Goal: Task Accomplishment & Management: Complete application form

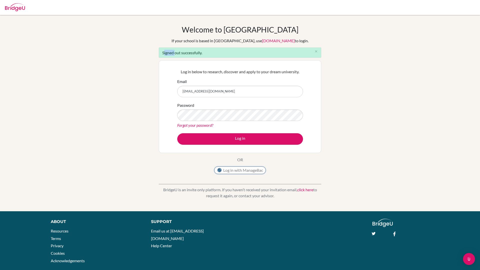
click at [229, 170] on button "Log in with ManageBac" at bounding box center [240, 171] width 52 height 8
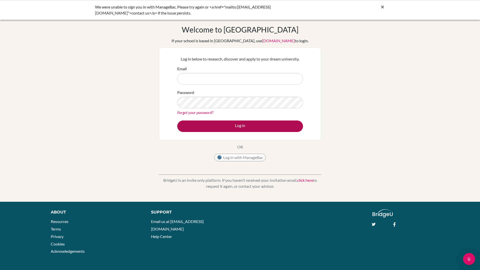
type input "[EMAIL_ADDRESS][DOMAIN_NAME]"
click at [235, 125] on button "Log in" at bounding box center [240, 127] width 126 height 12
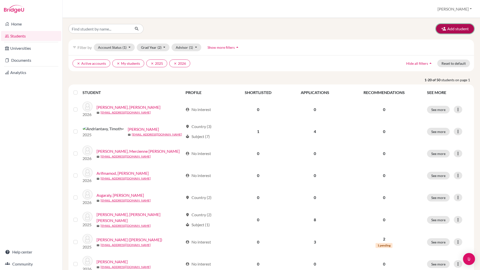
click at [453, 30] on button "Add student" at bounding box center [455, 29] width 38 height 10
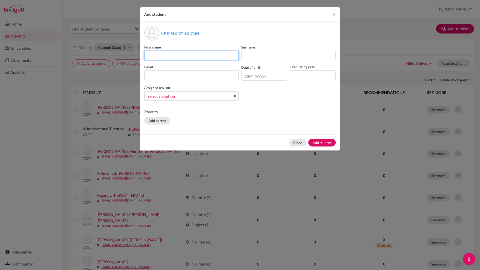
click at [211, 57] on input at bounding box center [191, 56] width 95 height 10
type input "[PERSON_NAME]"
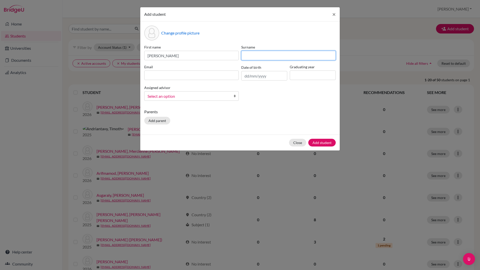
click at [304, 57] on input at bounding box center [288, 56] width 95 height 10
type input "[PERSON_NAME]"
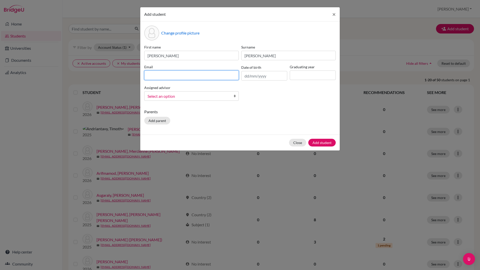
click at [181, 78] on input at bounding box center [191, 76] width 95 height 10
type input "[PERSON_NAME]"
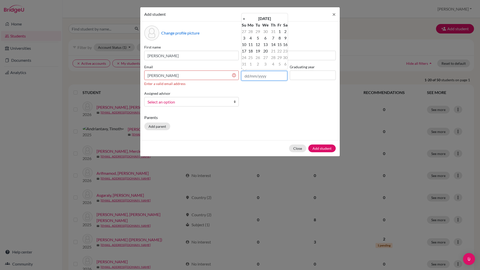
click at [253, 76] on input "text" at bounding box center [264, 76] width 46 height 10
type input "[DATE]"
click at [295, 75] on input at bounding box center [313, 76] width 46 height 10
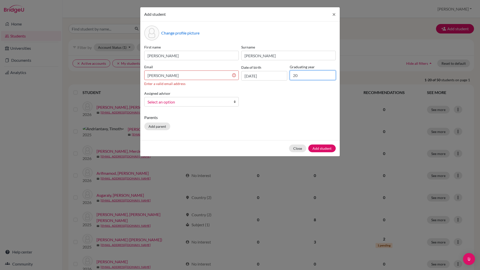
type input "2026"
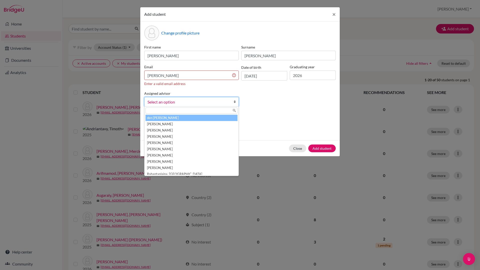
click at [187, 106] on link "Select an option" at bounding box center [191, 102] width 95 height 10
click at [160, 120] on li "den [PERSON_NAME]" at bounding box center [192, 118] width 92 height 6
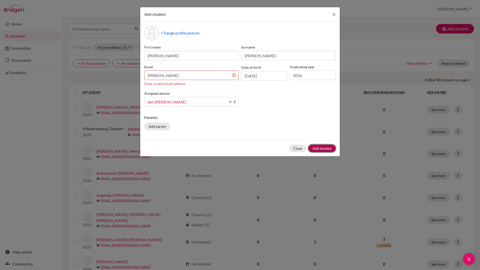
click at [320, 149] on button "Add student" at bounding box center [322, 149] width 28 height 8
click at [216, 76] on input "[PERSON_NAME]" at bounding box center [191, 76] width 95 height 10
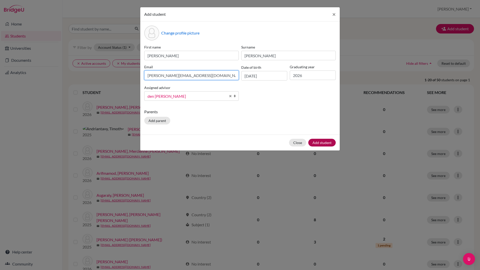
type input "[PERSON_NAME][EMAIL_ADDRESS][DOMAIN_NAME]"
click at [325, 141] on button "Add student" at bounding box center [322, 143] width 28 height 8
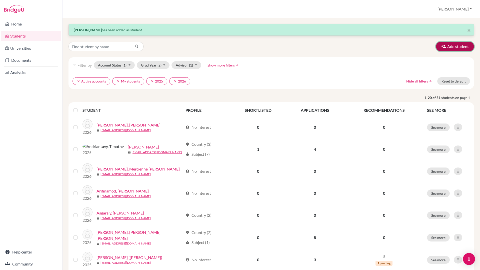
click at [451, 49] on button "Add student" at bounding box center [455, 47] width 38 height 10
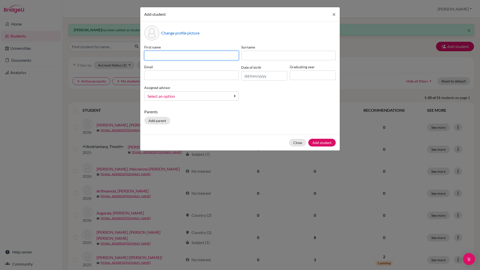
click at [187, 55] on input at bounding box center [191, 56] width 95 height 10
type input "[PERSON_NAME]"
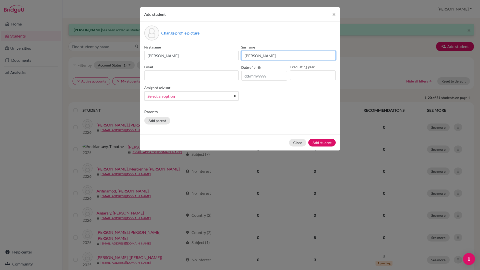
type input "[PERSON_NAME]"
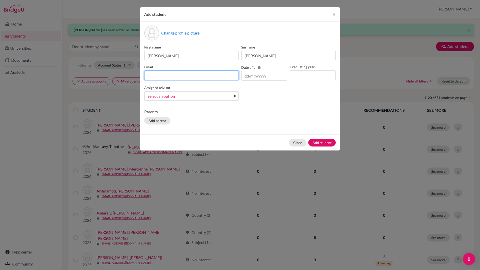
click at [159, 75] on input at bounding box center [191, 76] width 95 height 10
type input "[EMAIL_ADDRESS][DOMAIN_NAME]"
click at [247, 77] on input "text" at bounding box center [264, 76] width 46 height 10
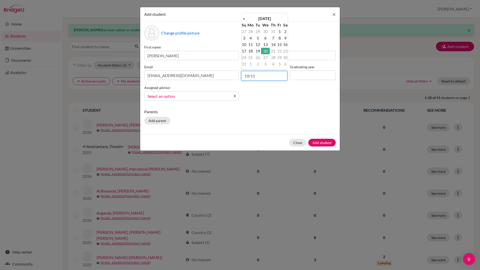
type input "[DATE]"
click at [308, 78] on input at bounding box center [313, 76] width 46 height 10
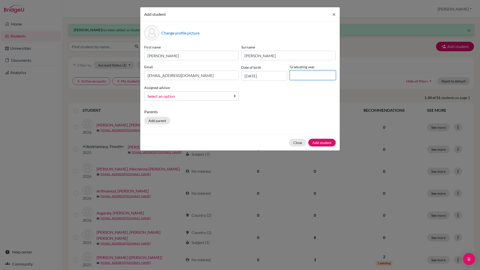
type input "2026"
click at [194, 96] on span "Select an option" at bounding box center [189, 96] width 82 height 7
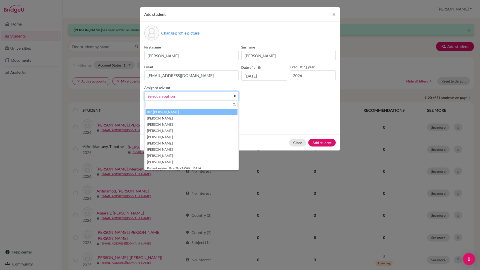
click at [171, 114] on li "den [PERSON_NAME]" at bounding box center [192, 112] width 92 height 6
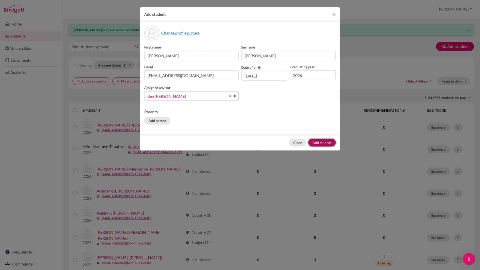
click at [325, 144] on button "Add student" at bounding box center [322, 143] width 28 height 8
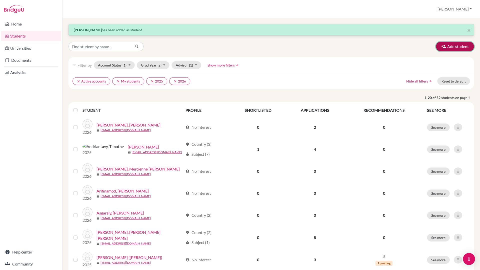
click at [449, 50] on button "Add student" at bounding box center [455, 47] width 38 height 10
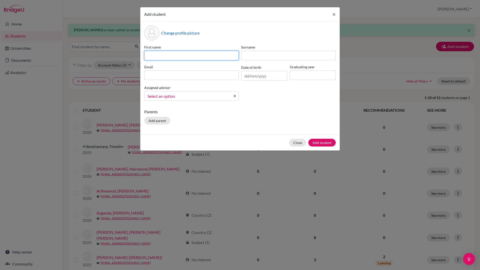
click at [157, 55] on input at bounding box center [191, 56] width 95 height 10
type input "[PERSON_NAME]"
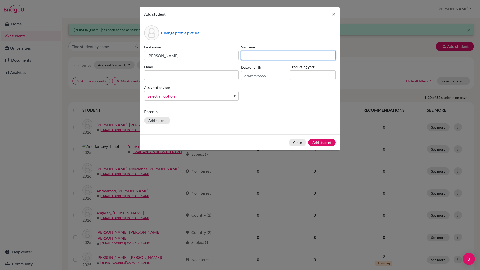
click at [265, 54] on input at bounding box center [288, 56] width 95 height 10
type input "[PERSON_NAME]"
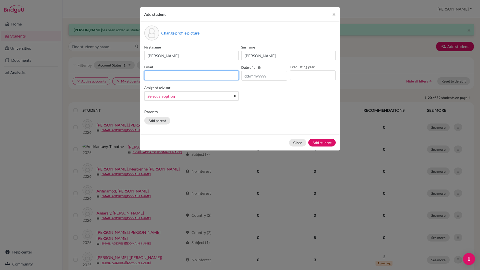
click at [212, 77] on input at bounding box center [191, 76] width 95 height 10
type input "[EMAIL_ADDRESS][DOMAIN_NAME]"
click at [250, 77] on input "text" at bounding box center [264, 76] width 46 height 10
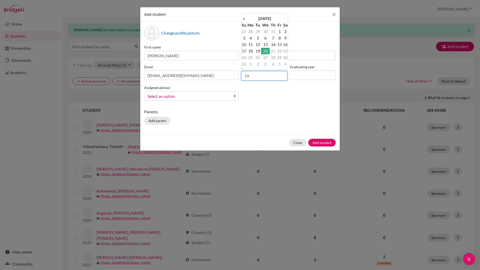
type input "[DATE]"
click at [303, 75] on input at bounding box center [313, 76] width 46 height 10
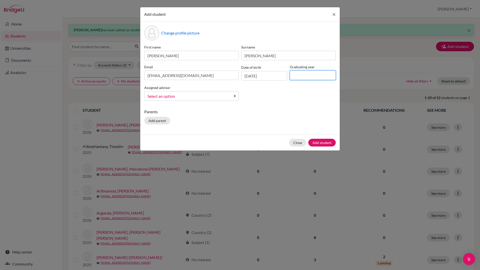
type input "2026"
click at [233, 98] on link "Select an option" at bounding box center [191, 96] width 95 height 10
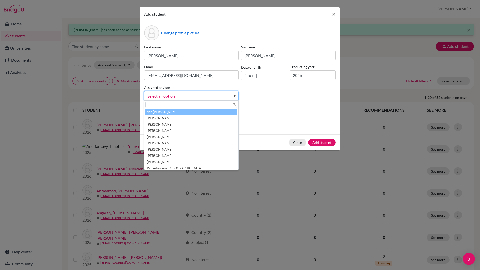
click at [191, 112] on li "den [PERSON_NAME]" at bounding box center [192, 112] width 92 height 6
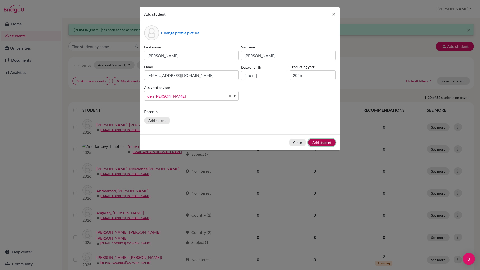
click at [319, 143] on button "Add student" at bounding box center [322, 143] width 28 height 8
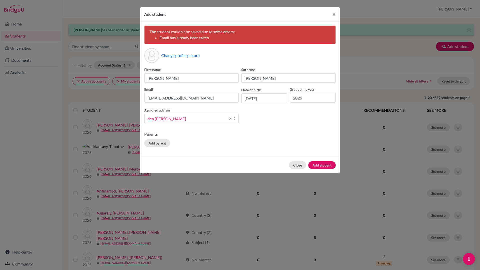
click at [334, 15] on span "×" at bounding box center [334, 14] width 4 height 7
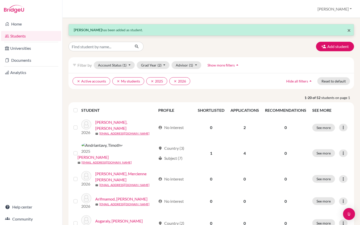
click at [348, 30] on span "×" at bounding box center [349, 30] width 4 height 7
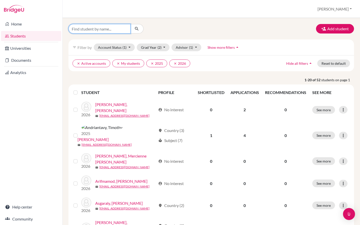
click at [100, 28] on input "Find student by name..." at bounding box center [100, 29] width 62 height 10
type input "[PERSON_NAME]"
click button "submit" at bounding box center [136, 29] width 13 height 10
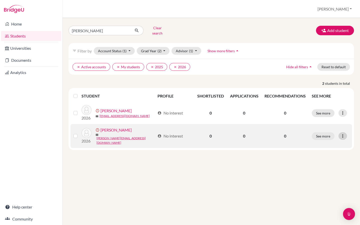
click at [346, 134] on div at bounding box center [343, 136] width 9 height 8
click at [316, 143] on button "Edit student" at bounding box center [324, 146] width 45 height 8
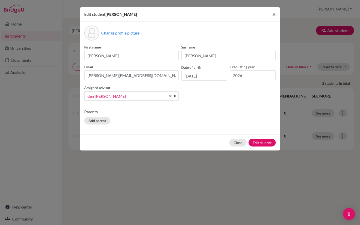
click at [274, 15] on span "×" at bounding box center [274, 14] width 4 height 7
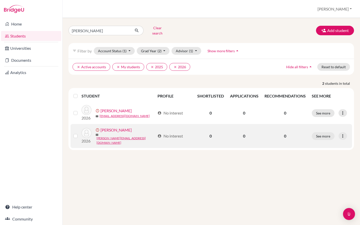
click at [80, 133] on label at bounding box center [80, 133] width 0 height 0
click at [0, 0] on input "checkbox" at bounding box center [0, 0] width 0 height 0
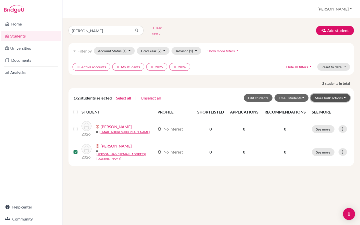
click at [344, 95] on button "More bulk actions" at bounding box center [331, 98] width 40 height 8
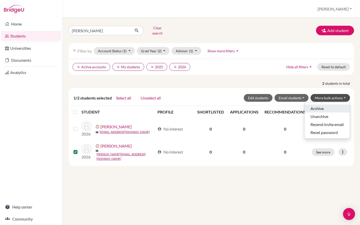
click at [325, 106] on button "Archive" at bounding box center [327, 109] width 45 height 8
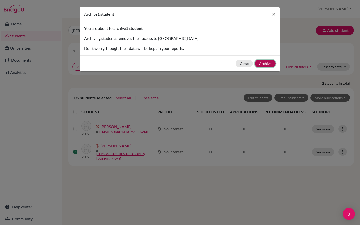
click at [263, 65] on button "Archive" at bounding box center [265, 64] width 21 height 8
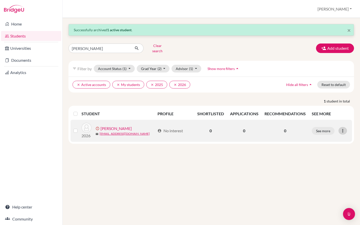
click at [343, 129] on icon at bounding box center [342, 130] width 5 height 5
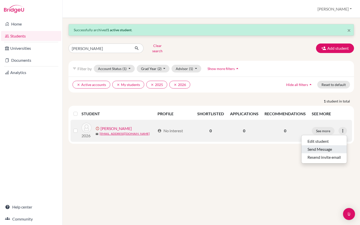
click at [327, 147] on button "Send Message" at bounding box center [324, 149] width 45 height 8
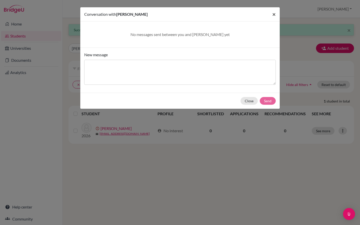
click at [274, 14] on span "×" at bounding box center [274, 14] width 4 height 7
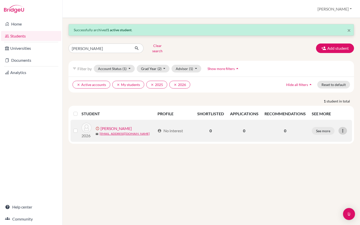
click at [342, 128] on icon at bounding box center [342, 130] width 5 height 5
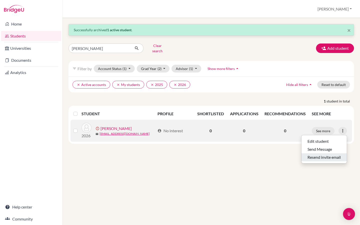
click at [321, 153] on button "Resend invite email" at bounding box center [324, 157] width 45 height 8
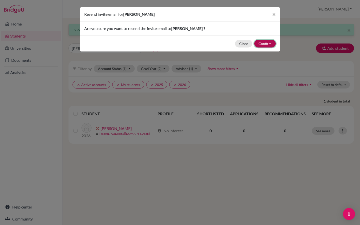
click at [270, 45] on button "Confirm" at bounding box center [265, 44] width 22 height 8
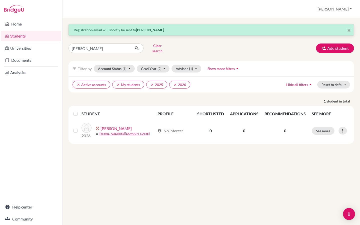
click at [349, 31] on span "×" at bounding box center [349, 30] width 4 height 7
